Goal: Information Seeking & Learning: Learn about a topic

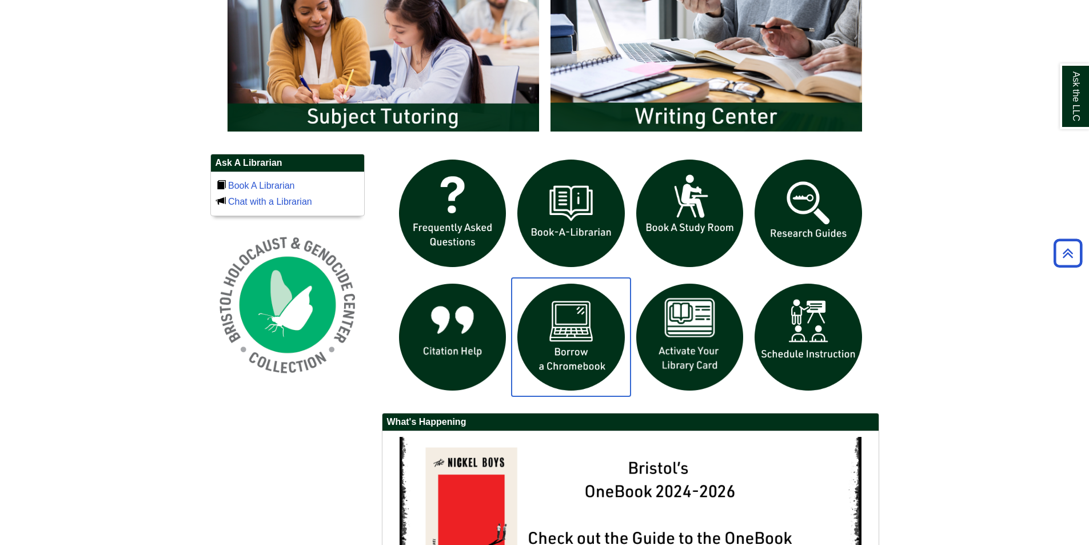
click at [585, 324] on img "slideshow" at bounding box center [571, 337] width 119 height 119
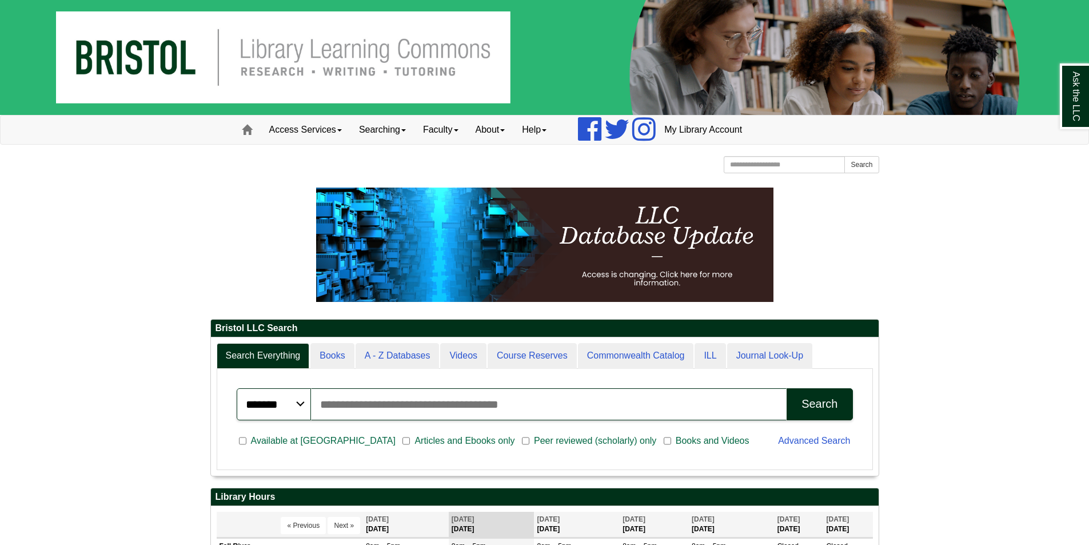
scroll to position [138, 668]
click at [375, 132] on link "Searching" at bounding box center [382, 129] width 64 height 29
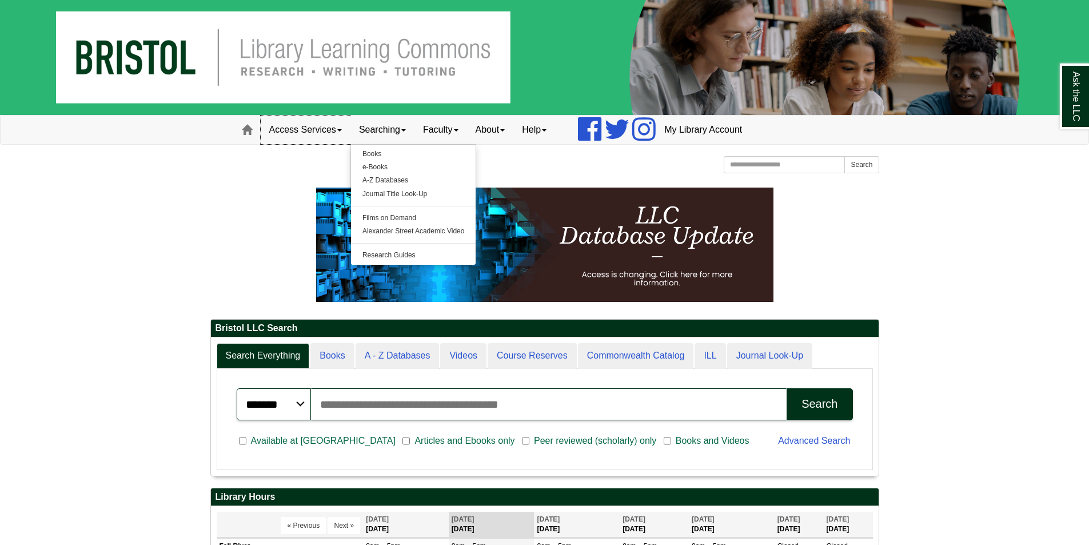
click at [331, 134] on link "Access Services" at bounding box center [306, 129] width 90 height 29
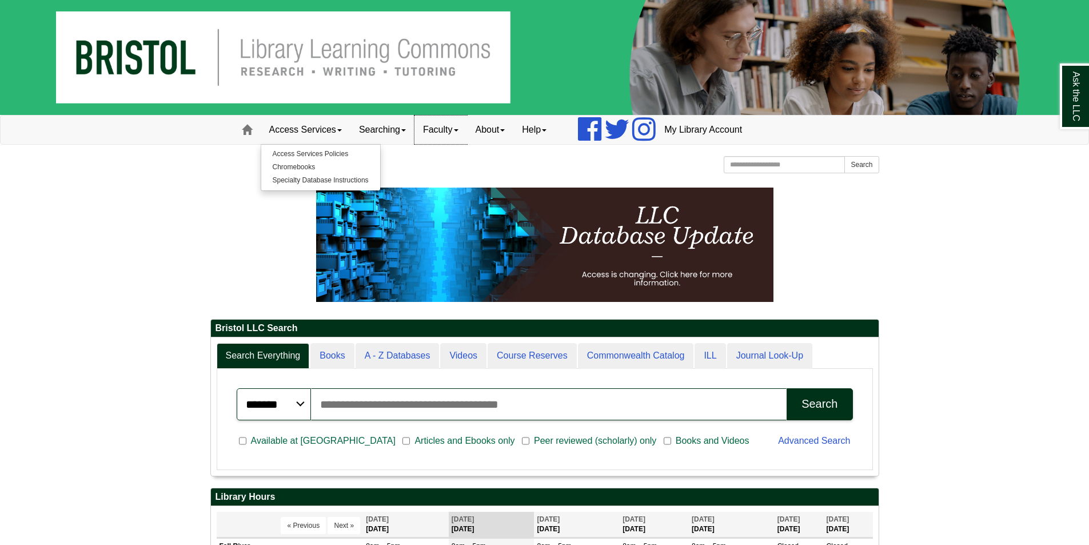
click at [430, 130] on link "Faculty" at bounding box center [440, 129] width 53 height 29
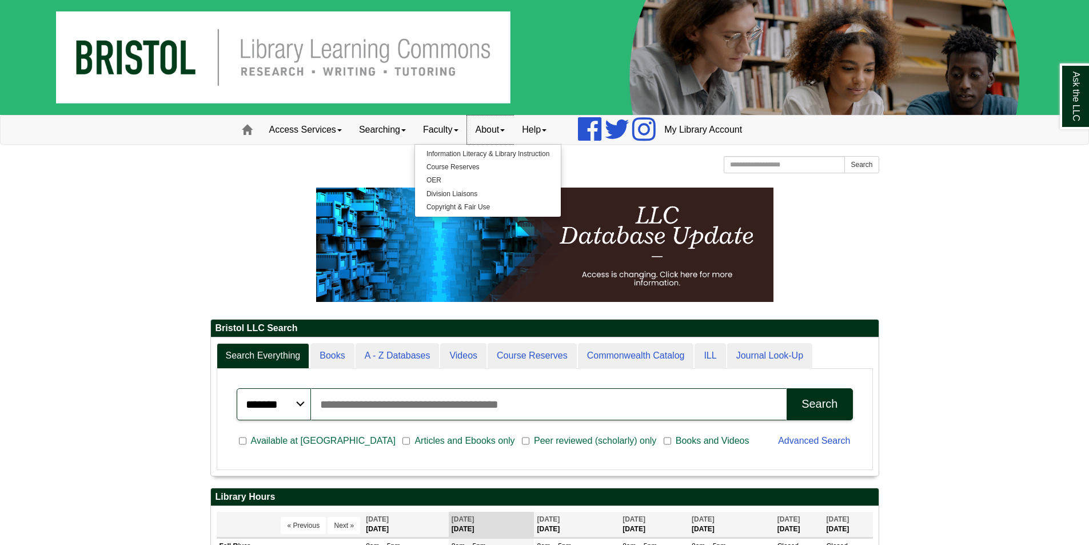
click at [492, 135] on link "About" at bounding box center [490, 129] width 47 height 29
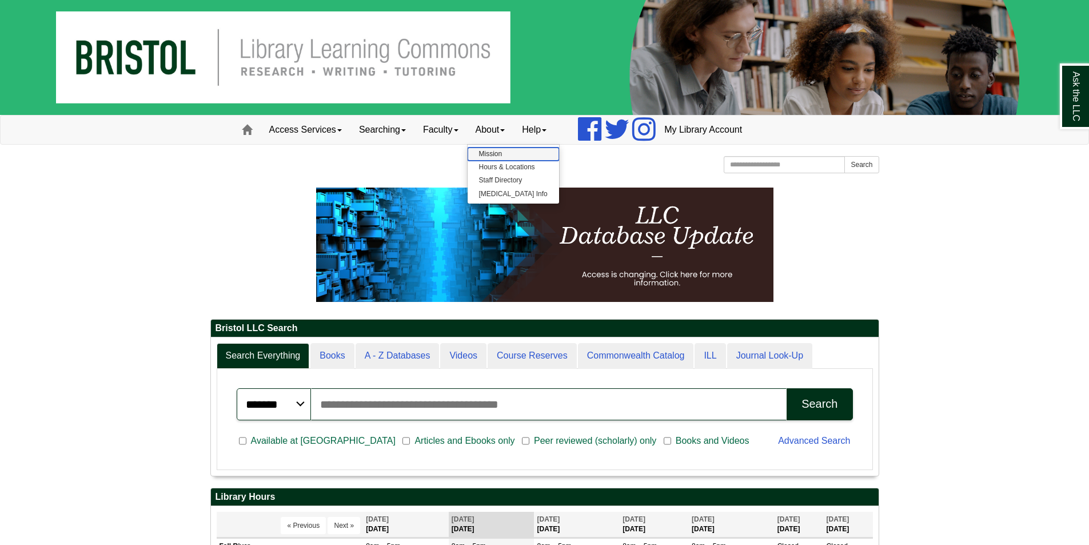
click at [500, 154] on link "Mission" at bounding box center [513, 153] width 91 height 13
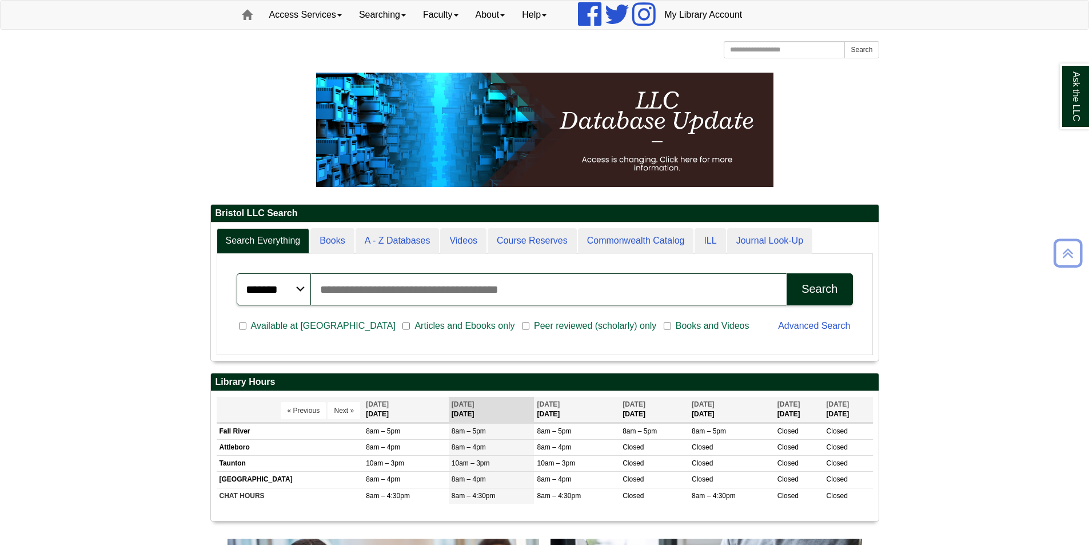
scroll to position [2, 0]
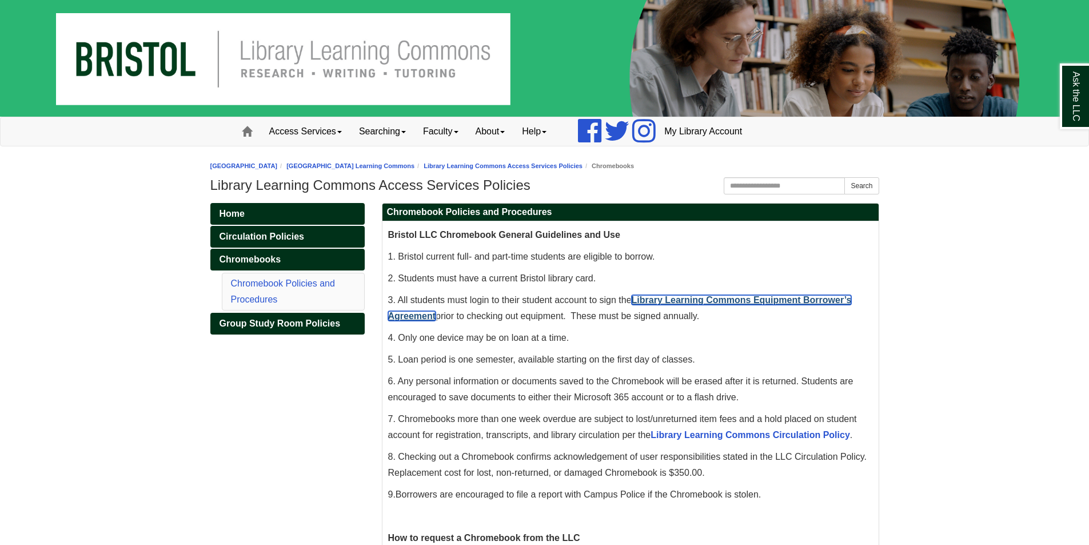
click at [779, 300] on link "Library Learning Commons Equipment Borrower’s Agreement" at bounding box center [620, 308] width 464 height 26
click at [1007, 271] on body "Skip to Main Content Toggle navigation Home Access Services Access Services Pol…" at bounding box center [544, 528] width 1089 height 1057
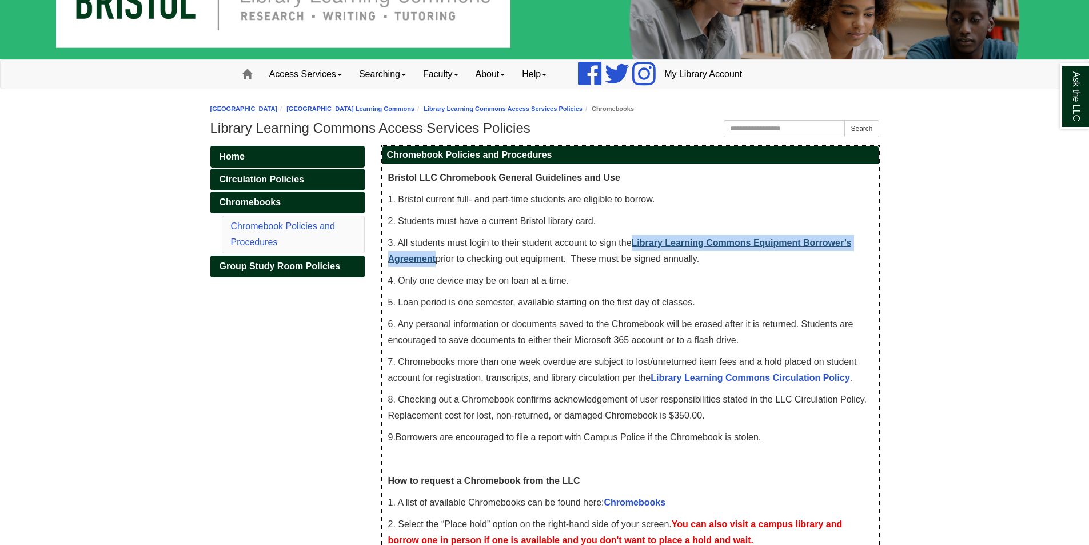
drag, startPoint x: 437, startPoint y: 259, endPoint x: 633, endPoint y: 239, distance: 197.6
click at [633, 239] on span "3. All students must login to their student account to sign the Library Learnin…" at bounding box center [620, 251] width 464 height 26
copy link "Library Learning Commons Equipment Borrower’s Agreement"
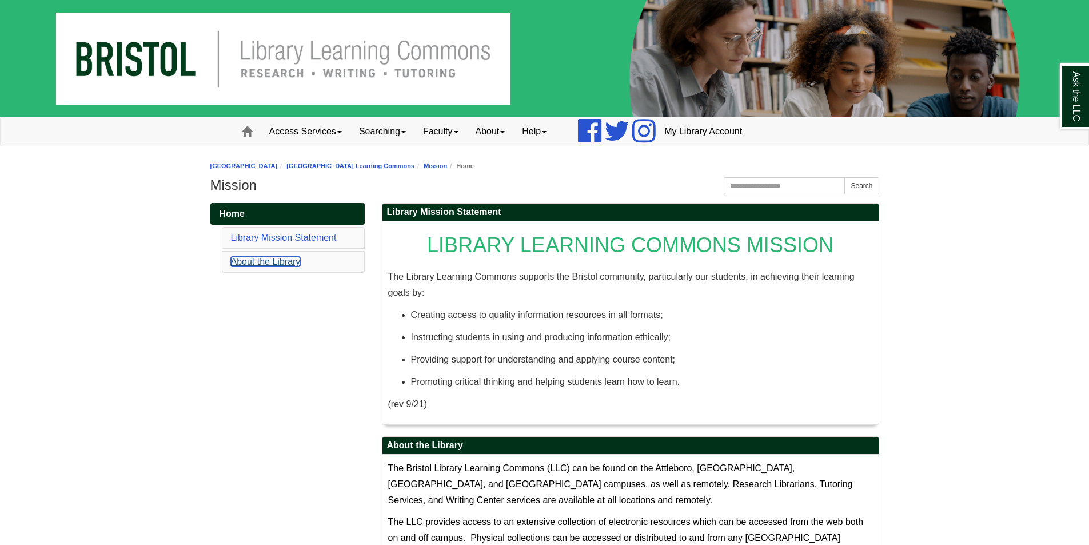
click at [271, 265] on link "About the Library" at bounding box center [266, 262] width 70 height 10
click at [314, 133] on link "Access Services" at bounding box center [306, 131] width 90 height 29
click at [393, 125] on link "Searching" at bounding box center [382, 131] width 64 height 29
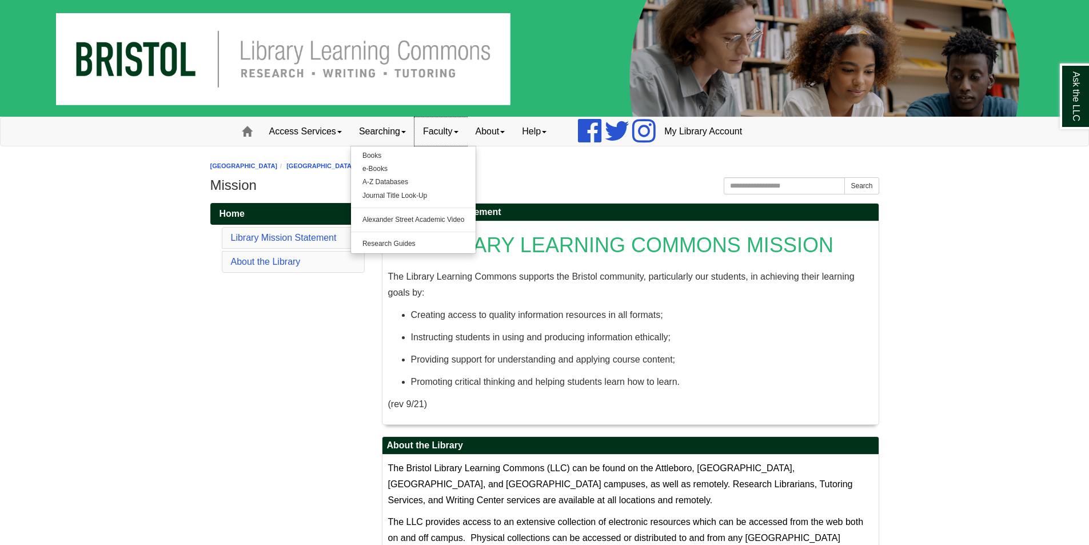
click at [461, 129] on link "Faculty" at bounding box center [440, 131] width 53 height 29
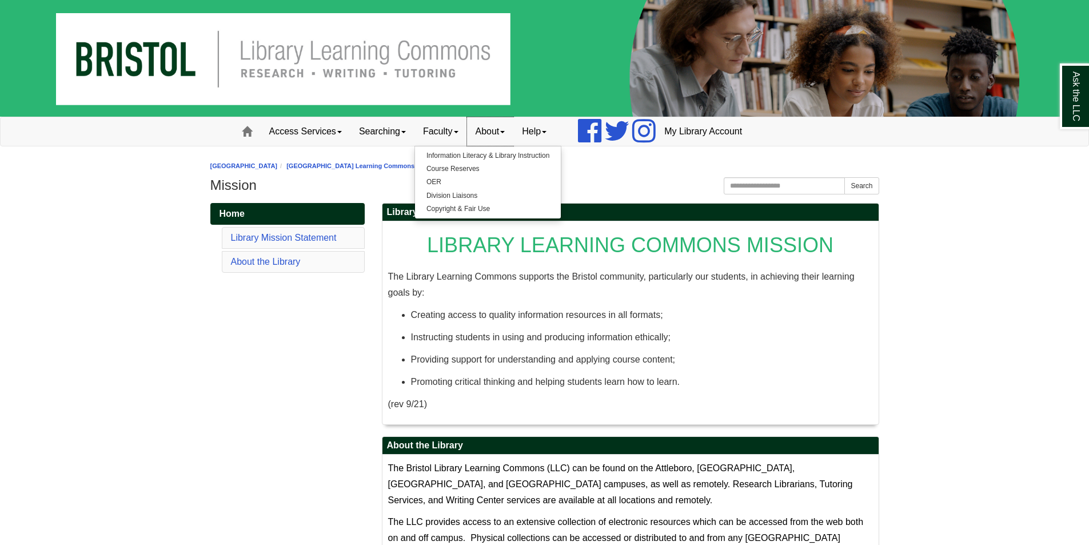
click at [492, 135] on link "About" at bounding box center [490, 131] width 47 height 29
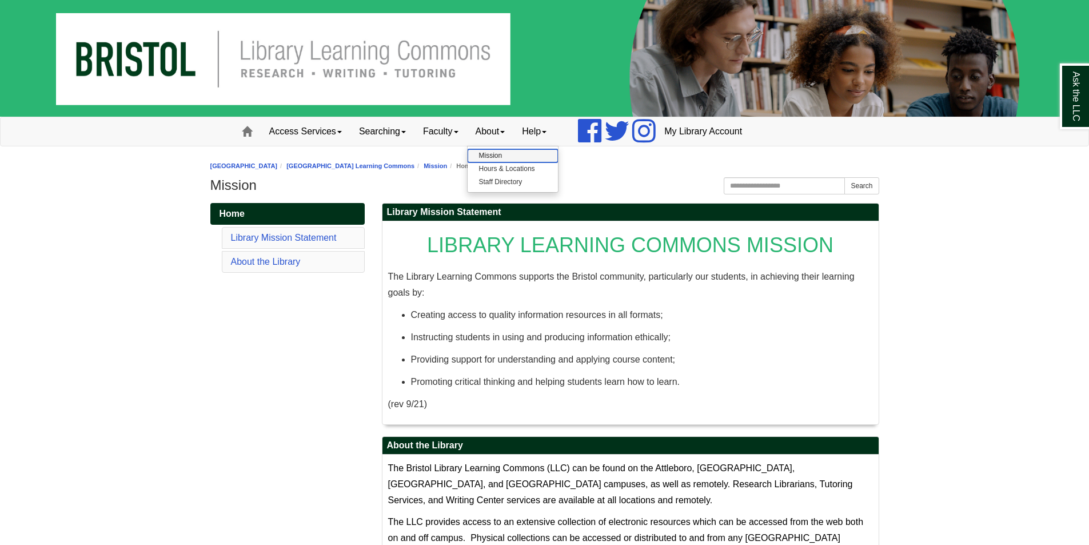
click at [519, 154] on link "Mission" at bounding box center [513, 155] width 90 height 13
